Goal: Information Seeking & Learning: Learn about a topic

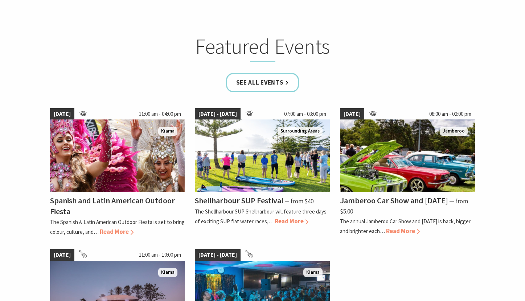
scroll to position [430, 0]
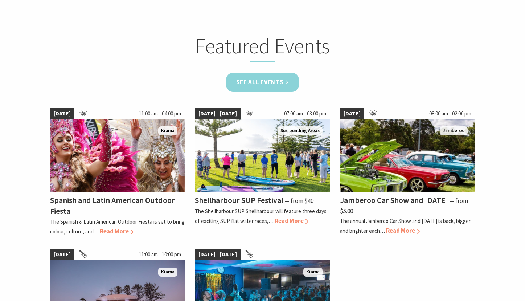
click at [264, 77] on link "See all Events" at bounding box center [262, 82] width 73 height 19
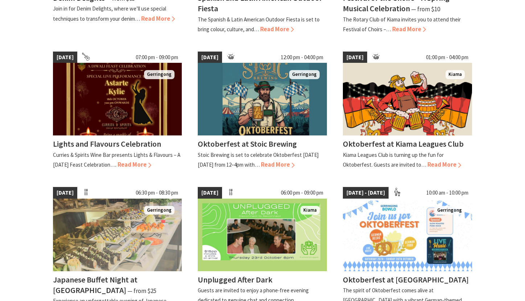
scroll to position [319, 0]
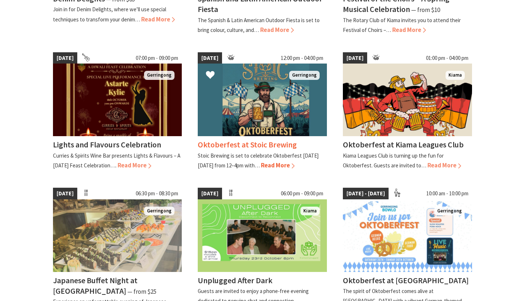
click at [261, 169] on span "Read More" at bounding box center [278, 165] width 34 height 8
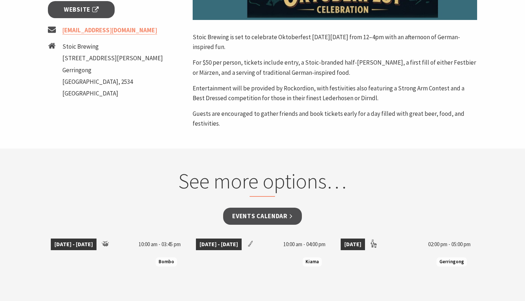
scroll to position [304, 0]
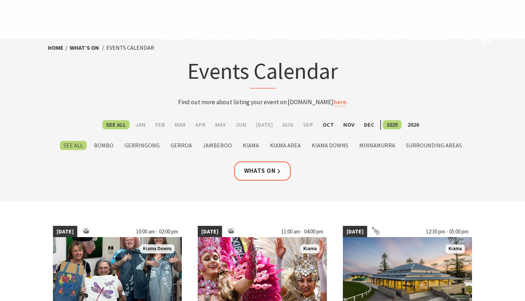
scroll to position [319, 0]
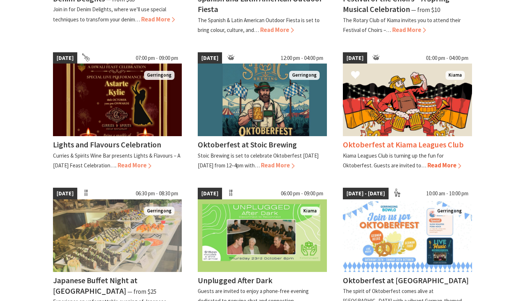
click at [438, 166] on span "Read More" at bounding box center [445, 165] width 34 height 8
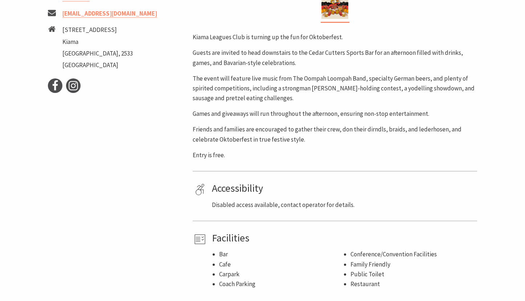
scroll to position [269, 0]
